Goal: Task Accomplishment & Management: Manage account settings

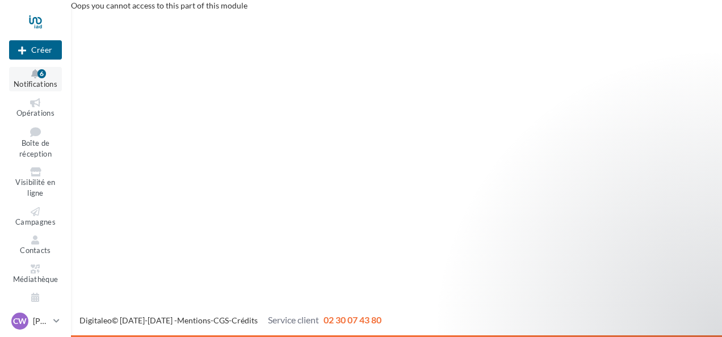
click at [34, 79] on button "Notifications 6" at bounding box center [35, 79] width 53 height 24
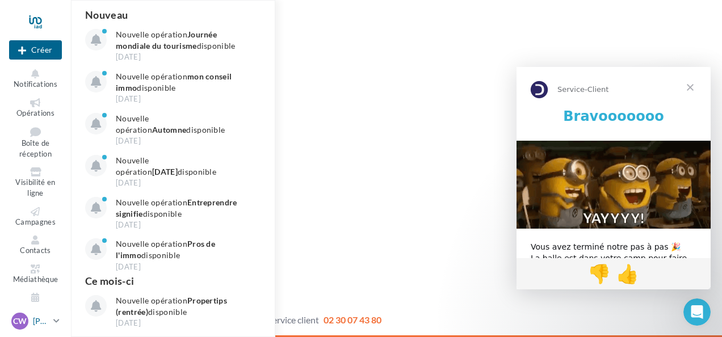
click at [26, 316] on div "CW" at bounding box center [19, 321] width 17 height 17
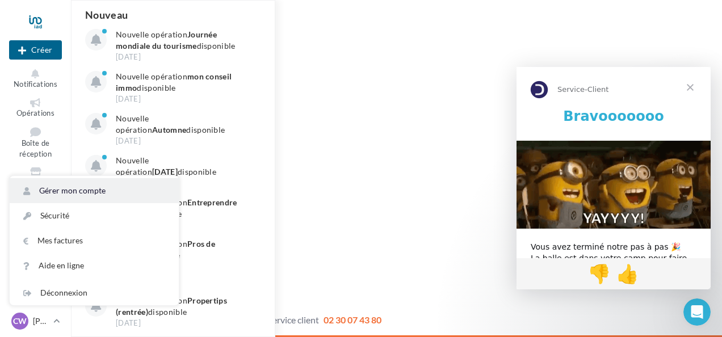
click at [58, 194] on link "Gérer mon compte" at bounding box center [94, 190] width 169 height 25
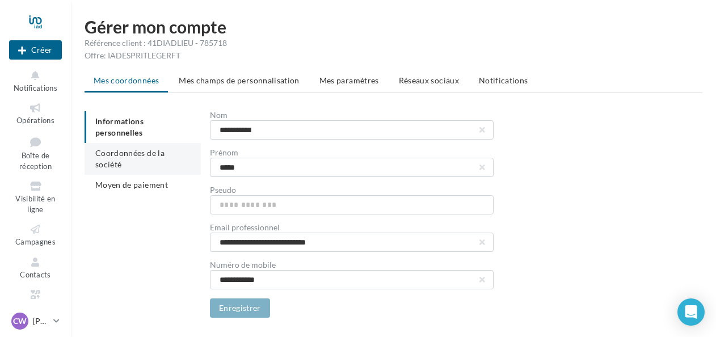
click at [119, 159] on span "Coordonnées de la société" at bounding box center [129, 158] width 69 height 21
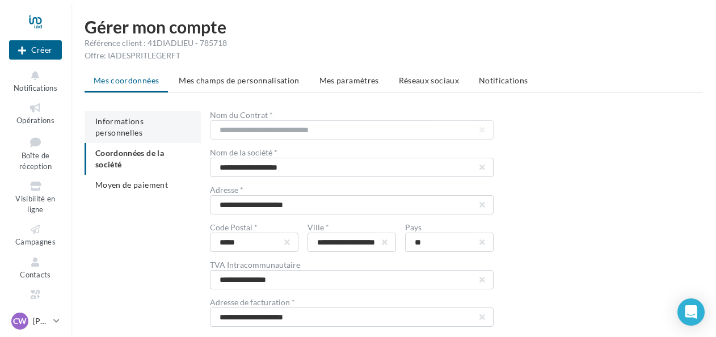
click at [141, 118] on span "Informations personnelles" at bounding box center [119, 126] width 48 height 21
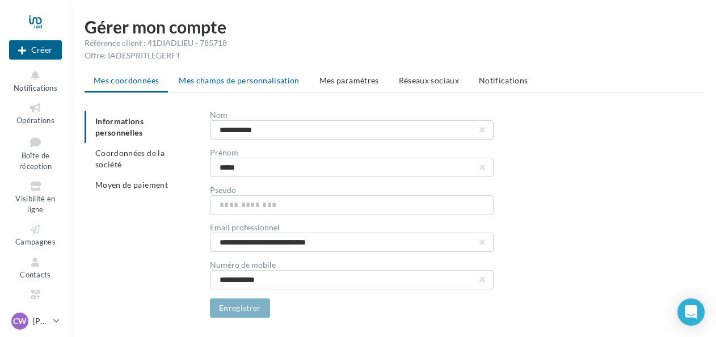
click at [228, 83] on span "Mes champs de personnalisation" at bounding box center [239, 80] width 121 height 10
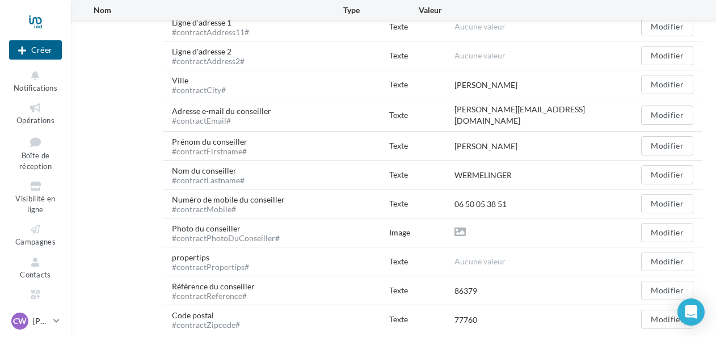
scroll to position [503, 0]
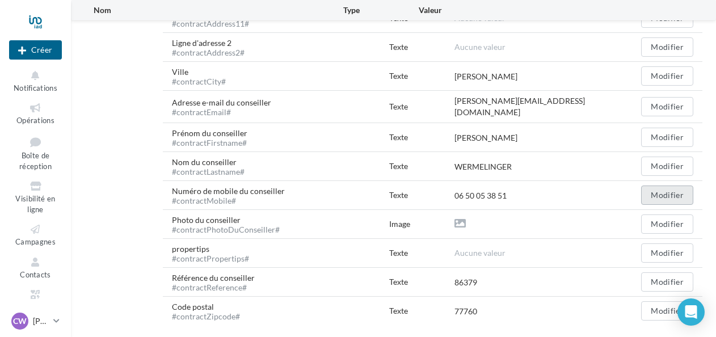
click at [665, 186] on button "Modifier" at bounding box center [667, 195] width 52 height 19
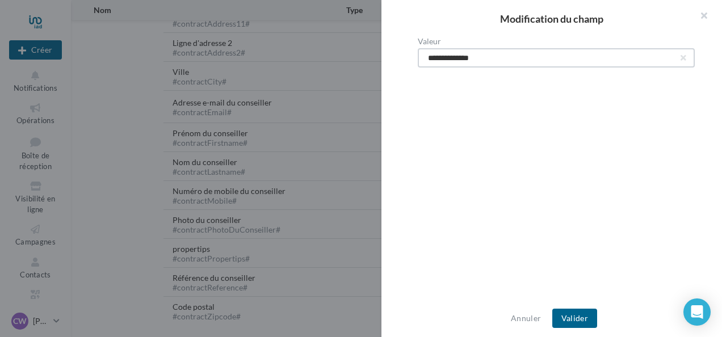
drag, startPoint x: 482, startPoint y: 57, endPoint x: 384, endPoint y: 100, distance: 107.3
click at [384, 100] on div "**********" at bounding box center [556, 168] width 350 height 263
type input "**********"
click at [576, 317] on button "Valider" at bounding box center [574, 318] width 45 height 19
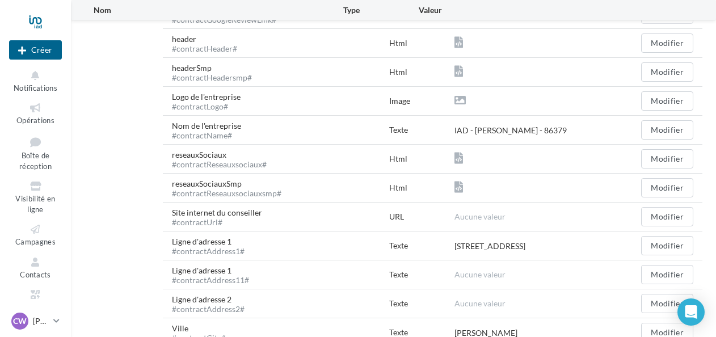
scroll to position [246, 0]
click at [667, 211] on button "Modifier" at bounding box center [667, 217] width 52 height 19
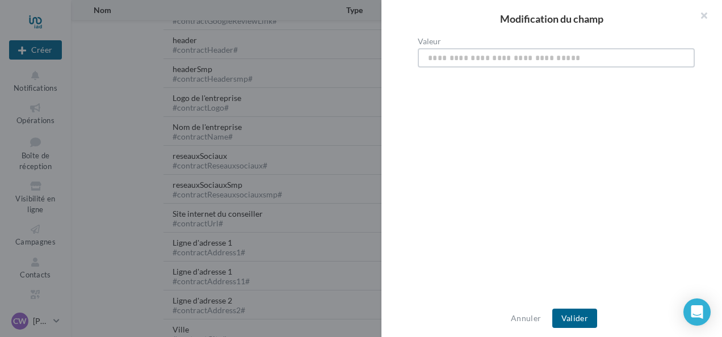
click at [485, 65] on input "Valeur" at bounding box center [556, 57] width 277 height 19
paste input "**********"
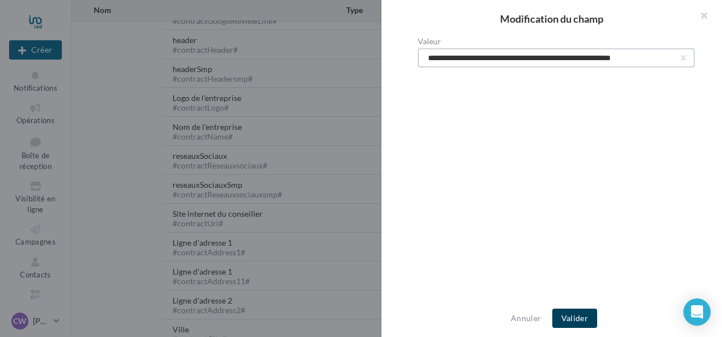
type input "**********"
click at [577, 316] on button "Valider" at bounding box center [574, 318] width 45 height 19
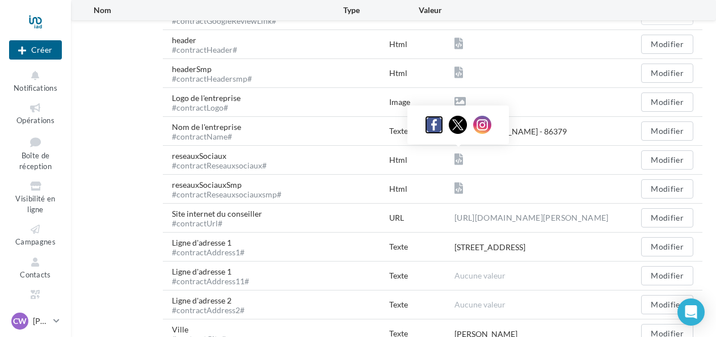
click at [433, 122] on img at bounding box center [434, 125] width 18 height 18
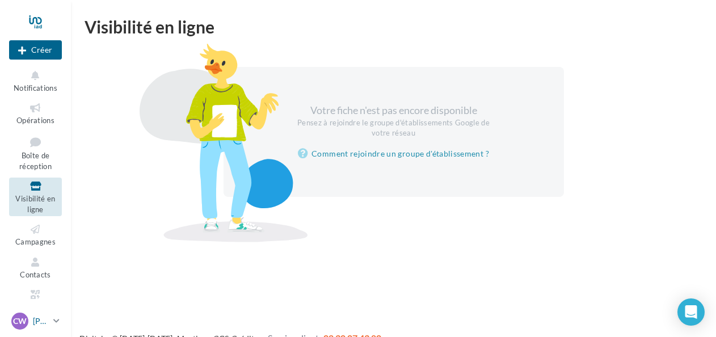
click at [35, 321] on p "[PERSON_NAME]" at bounding box center [41, 321] width 16 height 11
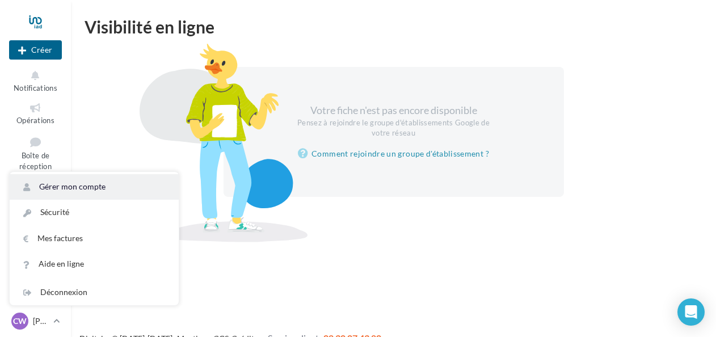
click at [63, 182] on link "Gérer mon compte" at bounding box center [94, 187] width 169 height 26
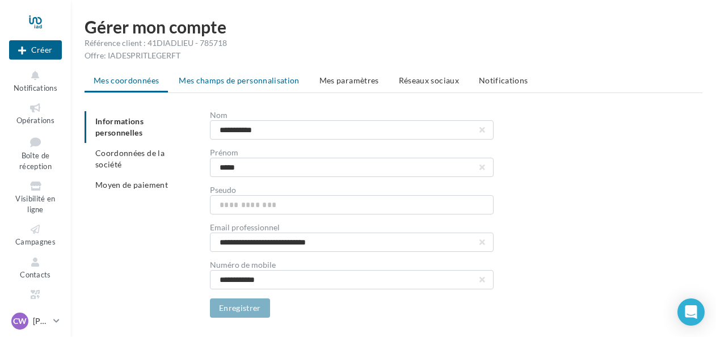
click at [254, 85] on li "Mes champs de personnalisation" at bounding box center [239, 80] width 139 height 20
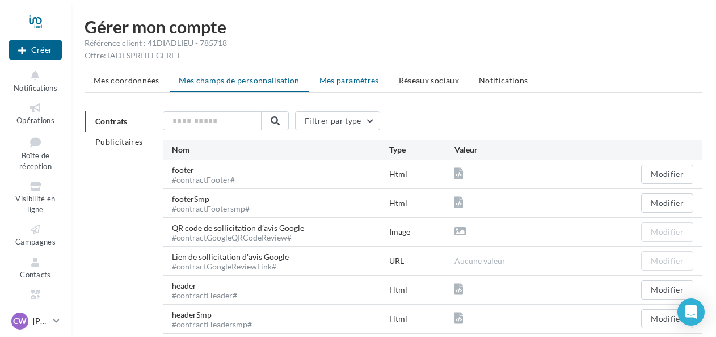
click at [338, 74] on li "Mes paramètres" at bounding box center [349, 80] width 78 height 20
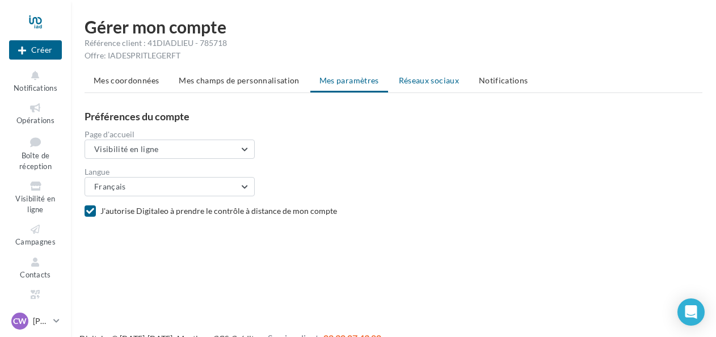
click at [425, 79] on span "Réseaux sociaux" at bounding box center [429, 80] width 60 height 10
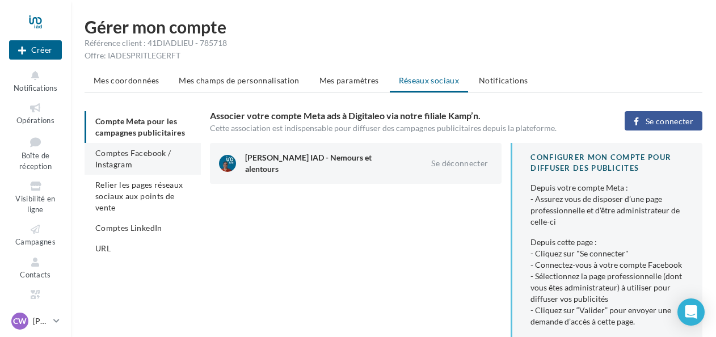
click at [139, 156] on span "Comptes Facebook / Instagram" at bounding box center [132, 158] width 75 height 21
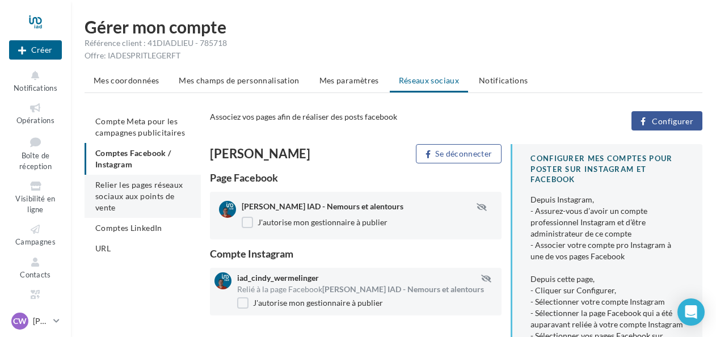
click at [147, 191] on li "Relier les pages réseaux sociaux aux points de vente" at bounding box center [143, 196] width 116 height 43
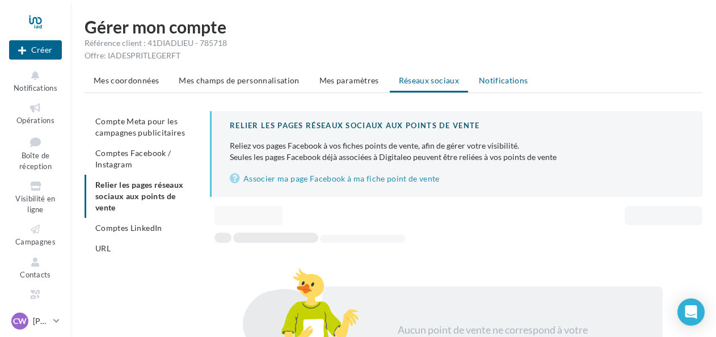
click at [500, 83] on span "Notifications" at bounding box center [503, 80] width 49 height 10
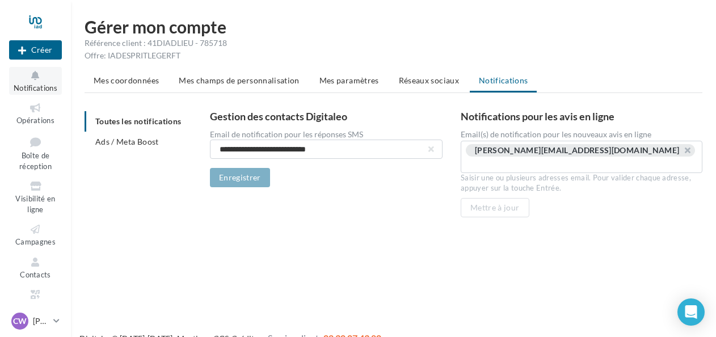
click at [32, 83] on button "Notifications" at bounding box center [35, 81] width 53 height 28
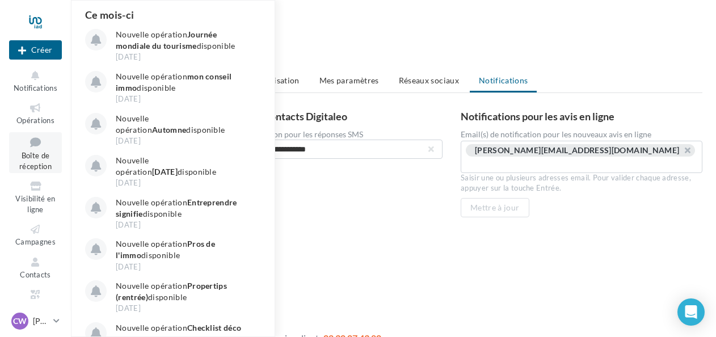
click at [27, 138] on icon at bounding box center [35, 142] width 46 height 15
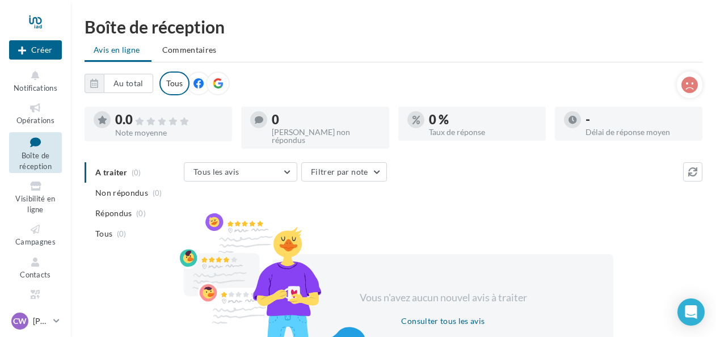
click at [218, 87] on icon at bounding box center [218, 83] width 10 height 10
